Goal: Task Accomplishment & Management: Use online tool/utility

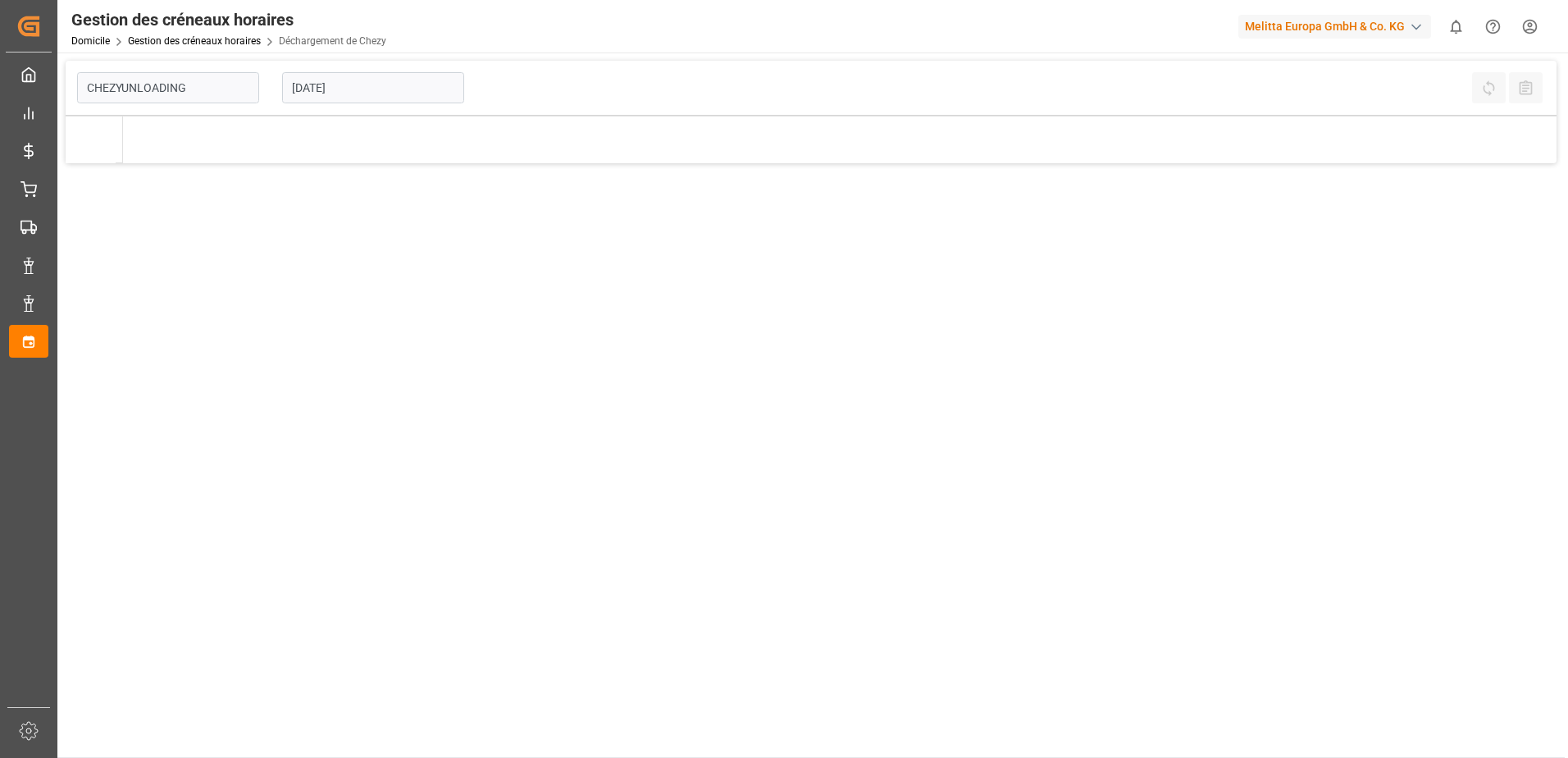
type input "Chezy Unloading"
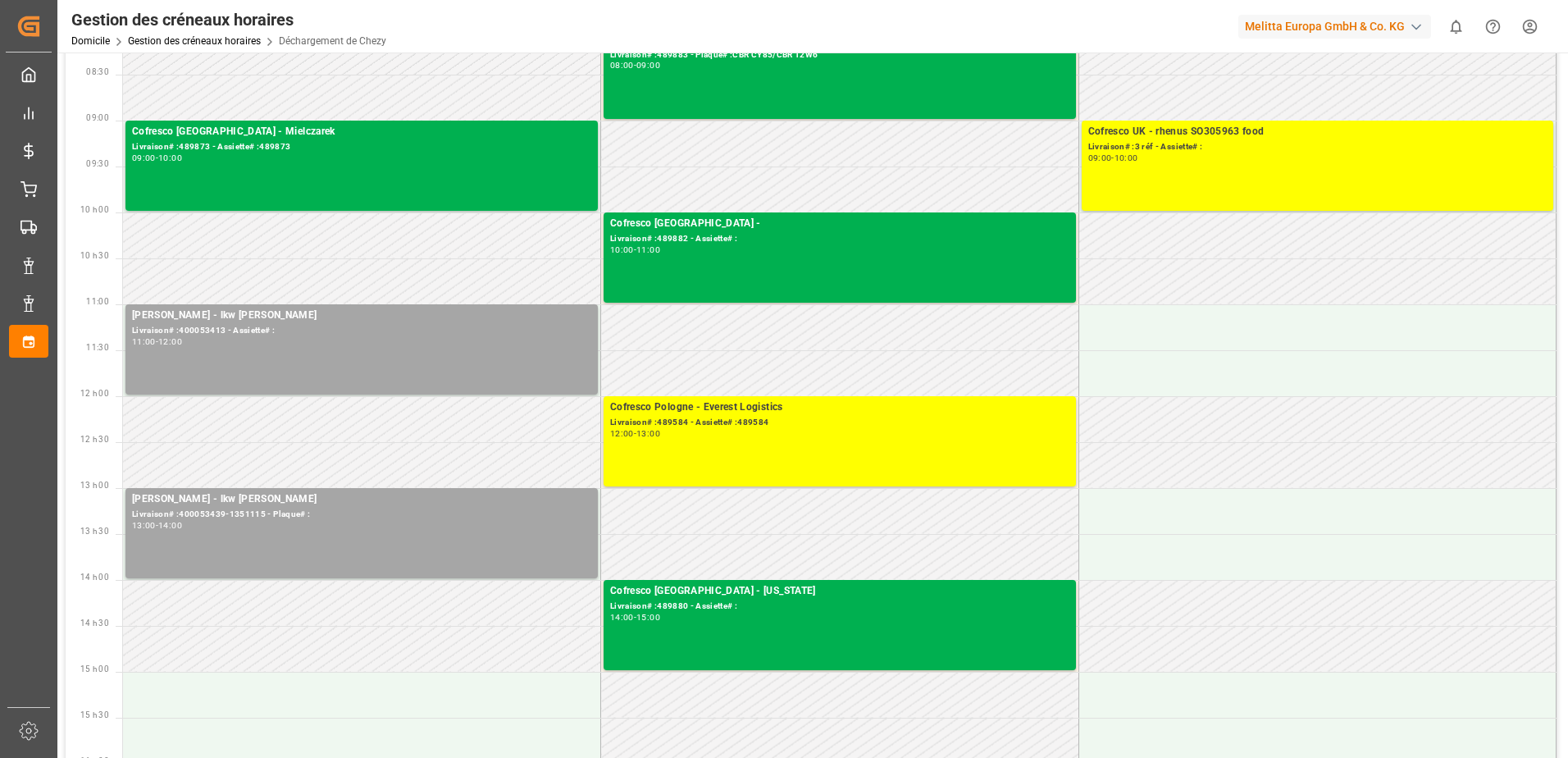
scroll to position [164, 0]
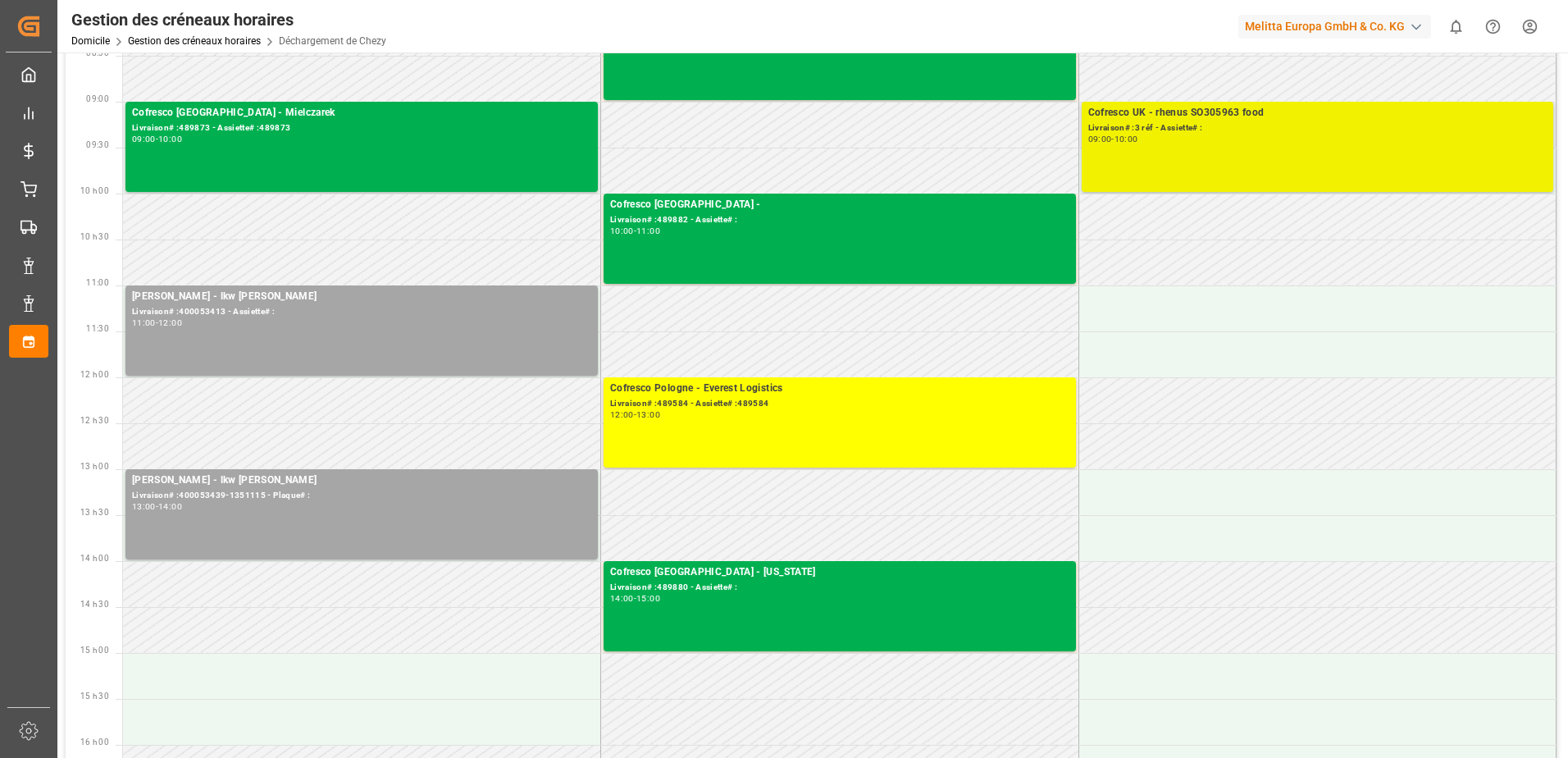
click at [1424, 144] on div "09:00 - 10:00" at bounding box center [1317, 140] width 459 height 9
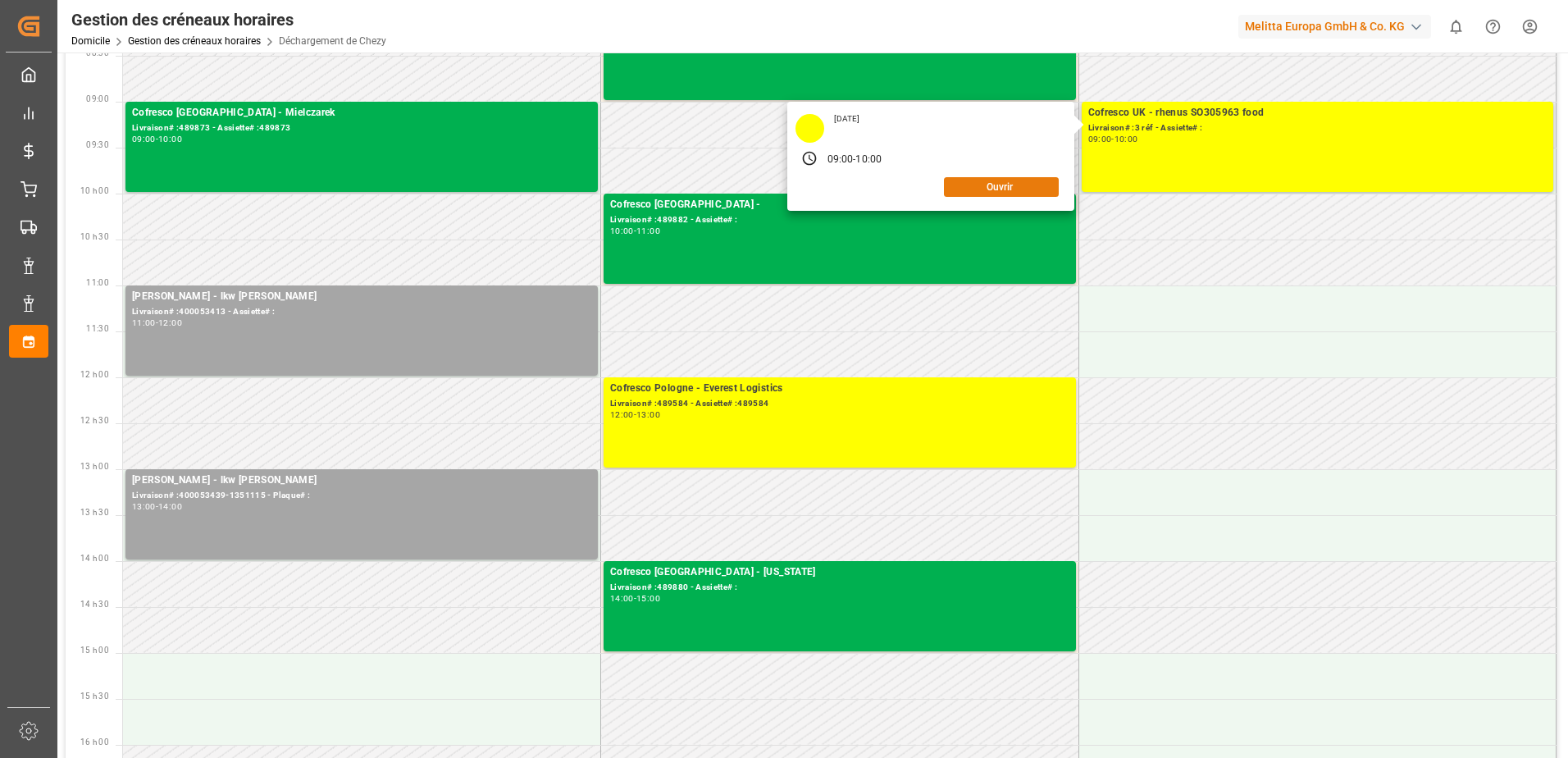
click at [1023, 188] on button "Ouvrir" at bounding box center [1001, 187] width 115 height 20
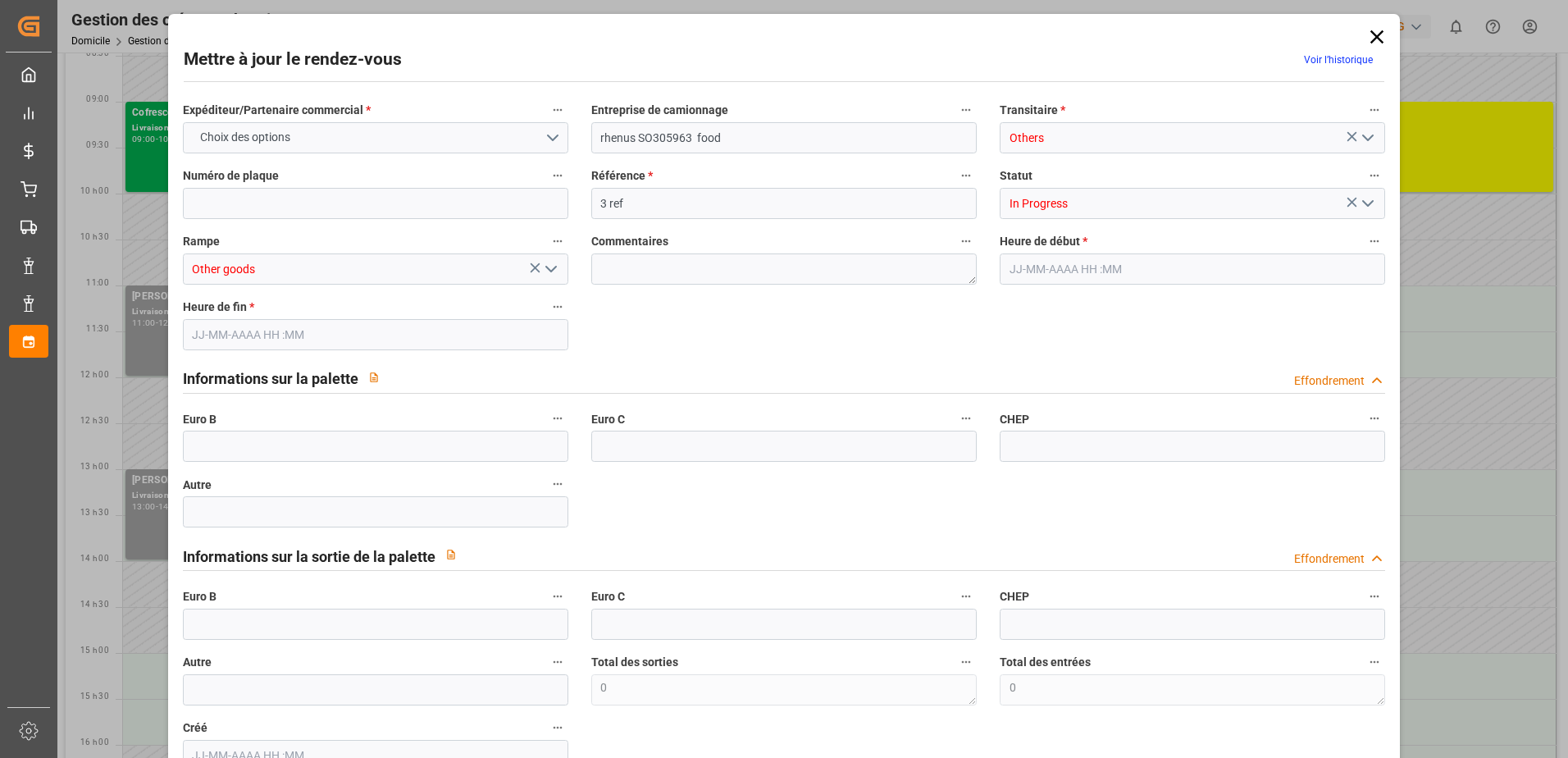
type input "0"
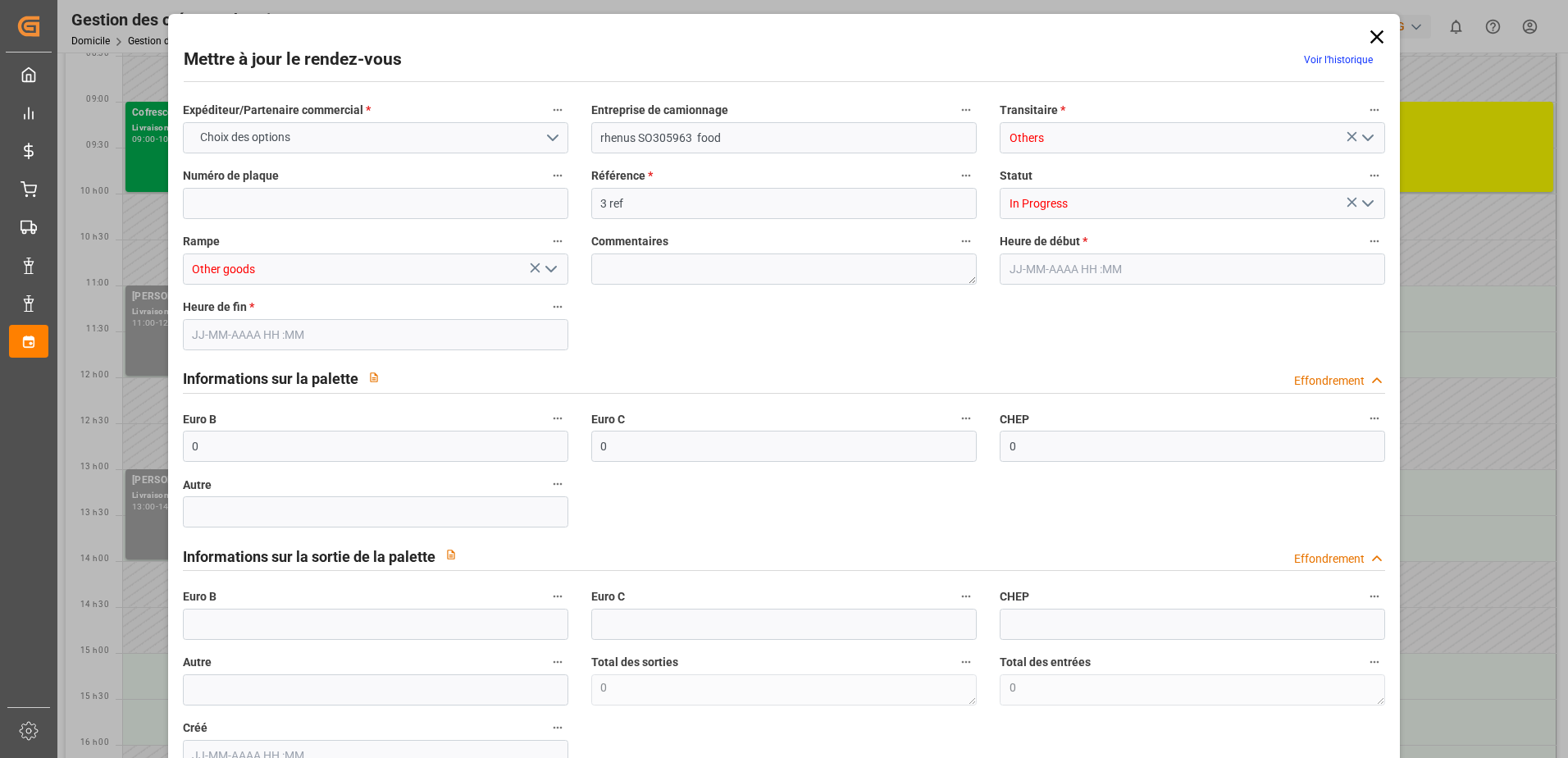
type input "0"
type input "[DATE] 09:00"
type input "[DATE] 10:00"
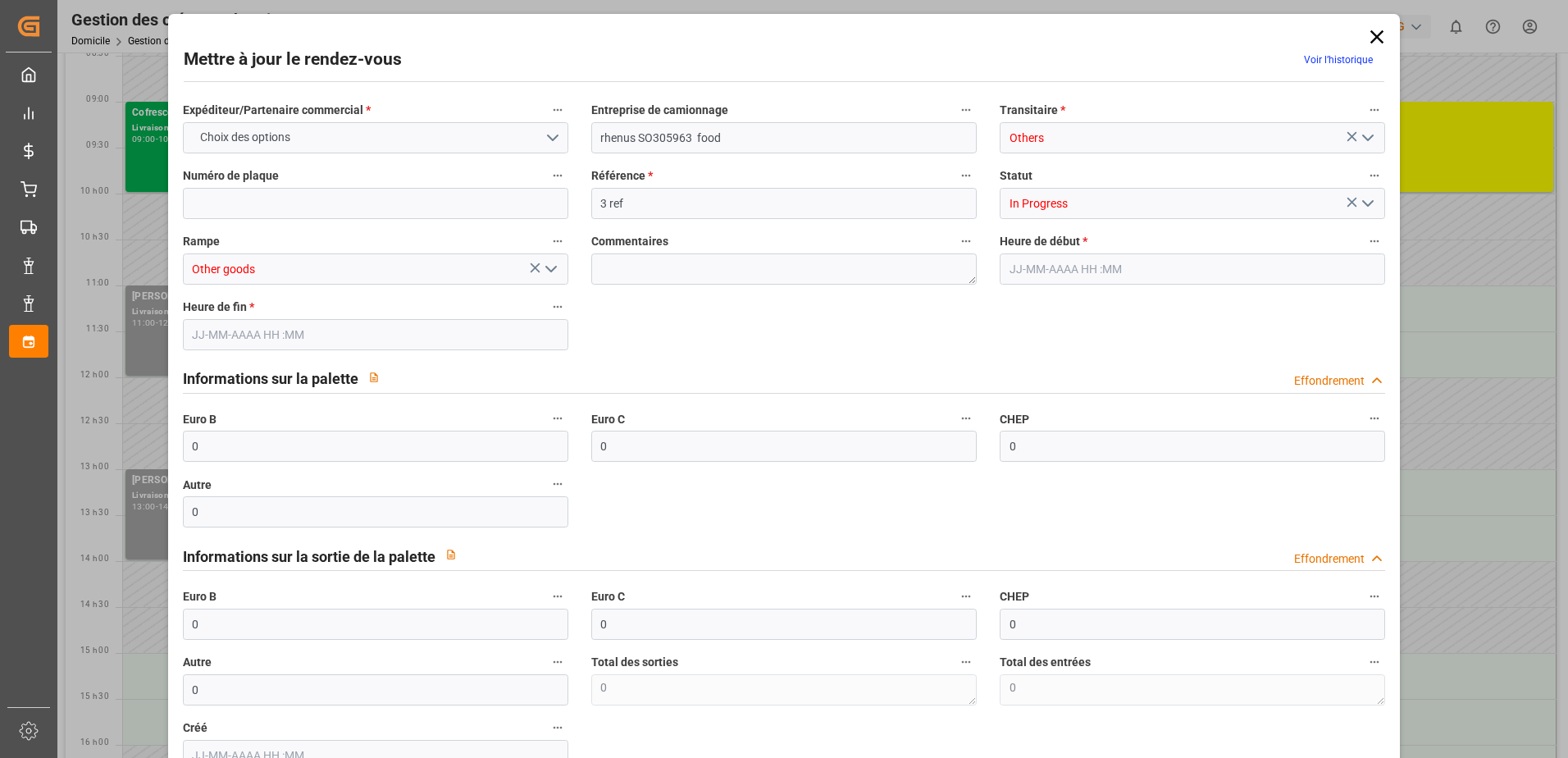
type input "[DATE] 10:11"
click at [1372, 34] on icon at bounding box center [1376, 37] width 23 height 23
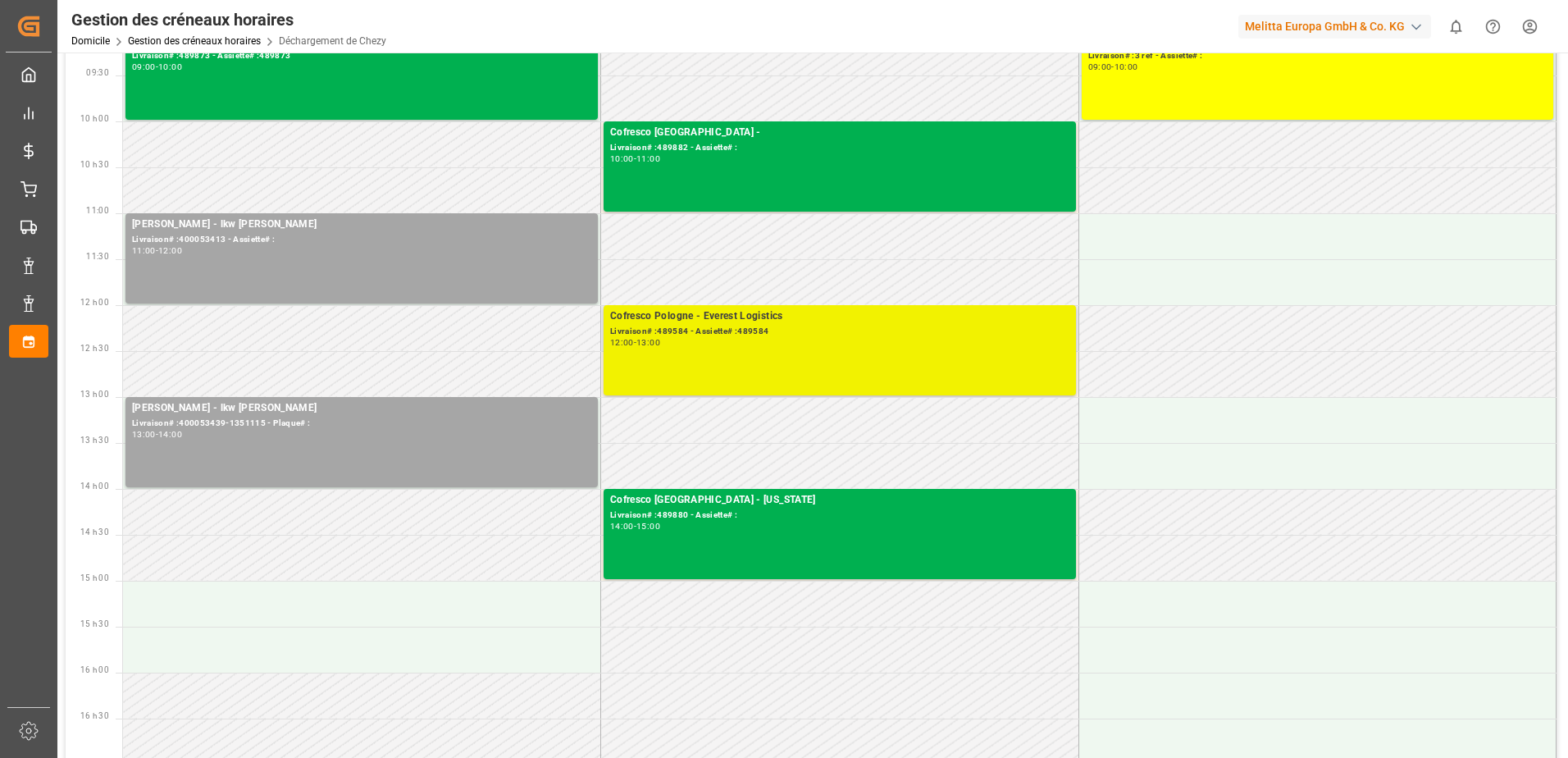
scroll to position [0, 0]
